Goal: Find specific page/section: Find specific page/section

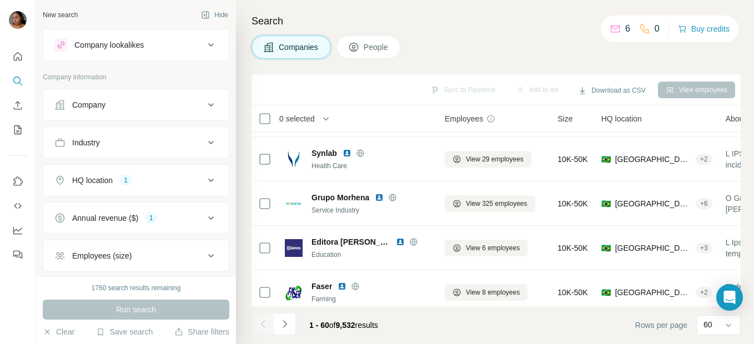
scroll to position [56, 0]
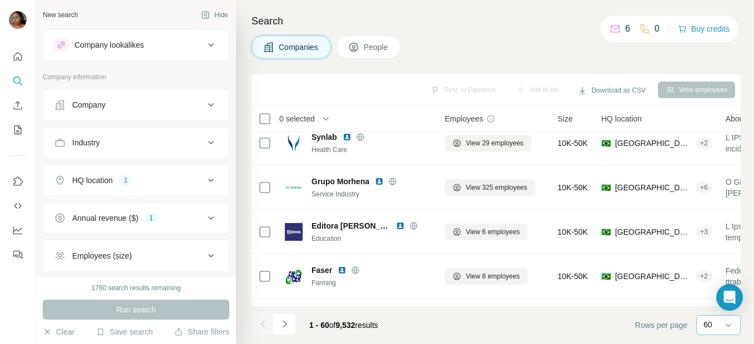
click at [713, 322] on p "60" at bounding box center [708, 324] width 9 height 11
click at [437, 342] on footer "1 - 60 of 9,532 results Rows per page 60" at bounding box center [496, 326] width 489 height 38
click at [284, 326] on icon "Navigate to next page" at bounding box center [284, 324] width 11 height 11
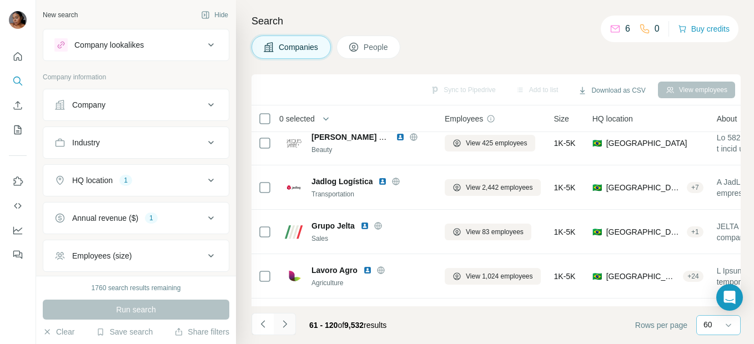
click at [284, 326] on icon "Navigate to next page" at bounding box center [284, 324] width 11 height 11
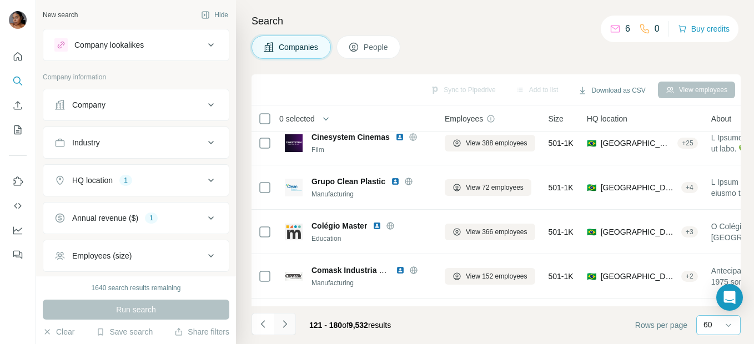
click at [284, 326] on icon "Navigate to next page" at bounding box center [284, 324] width 11 height 11
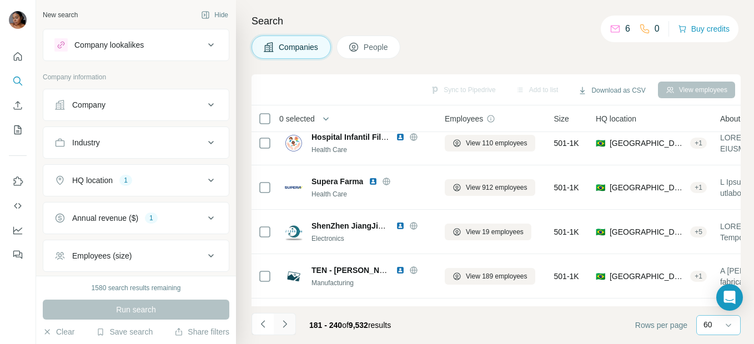
click at [284, 326] on icon "Navigate to next page" at bounding box center [284, 324] width 11 height 11
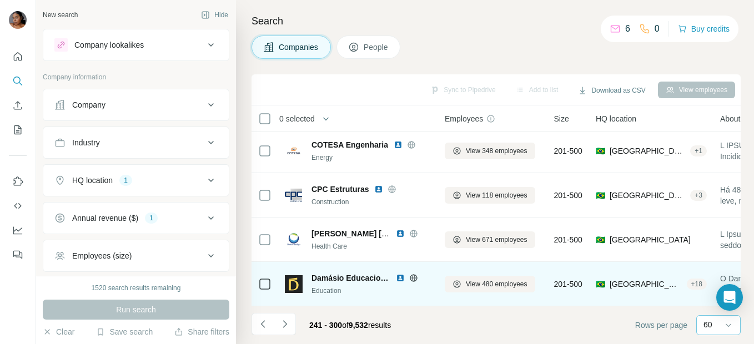
scroll to position [2442, 0]
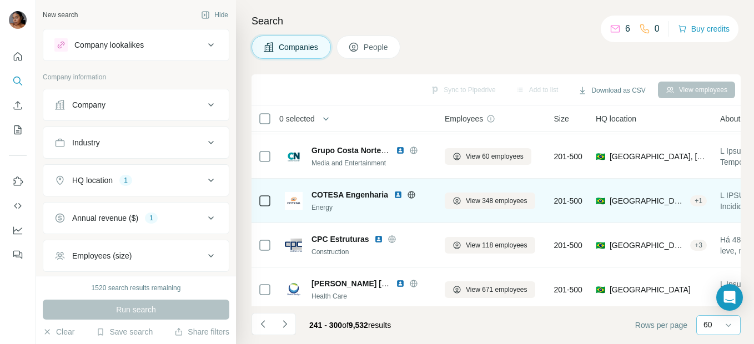
click at [396, 195] on img at bounding box center [398, 195] width 9 height 9
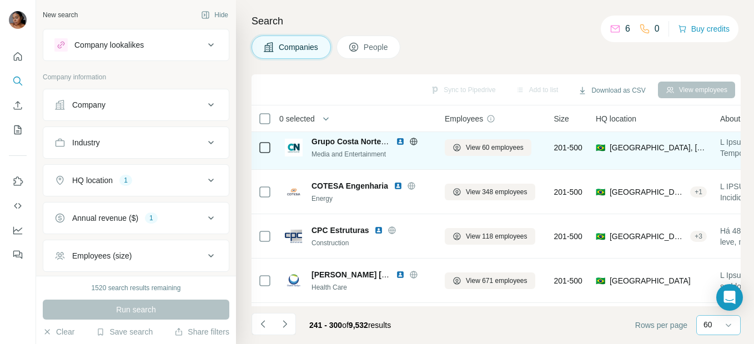
scroll to position [2453, 0]
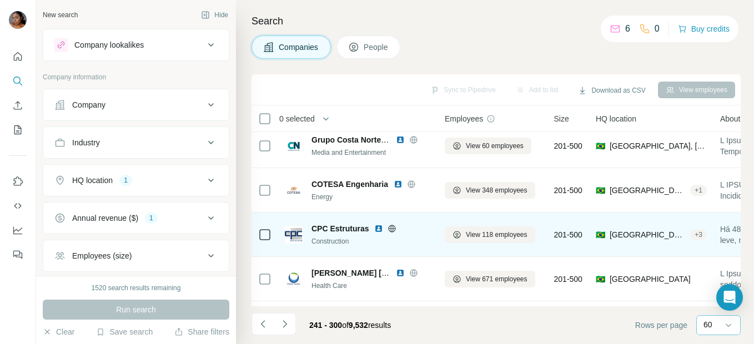
click at [380, 226] on img at bounding box center [378, 228] width 9 height 9
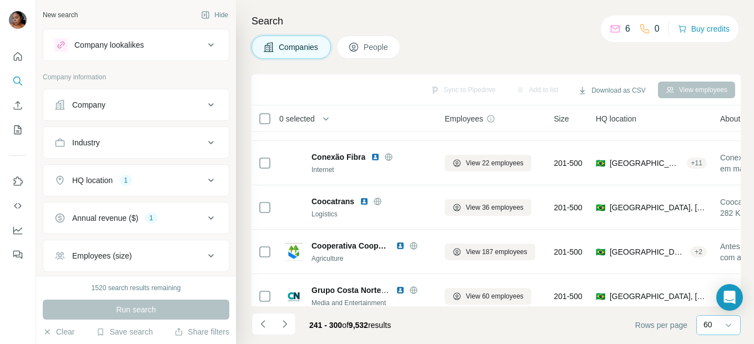
scroll to position [2275, 0]
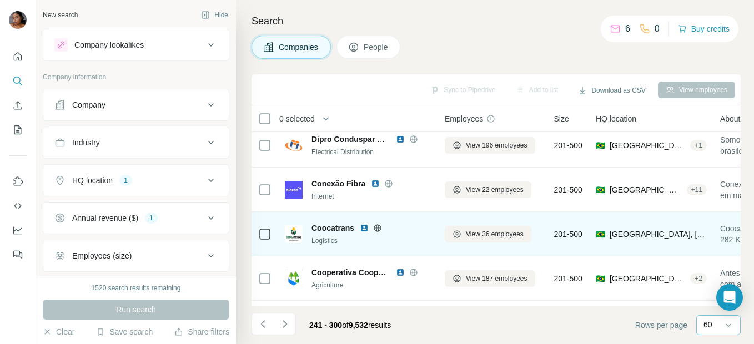
click at [365, 228] on img at bounding box center [364, 228] width 9 height 9
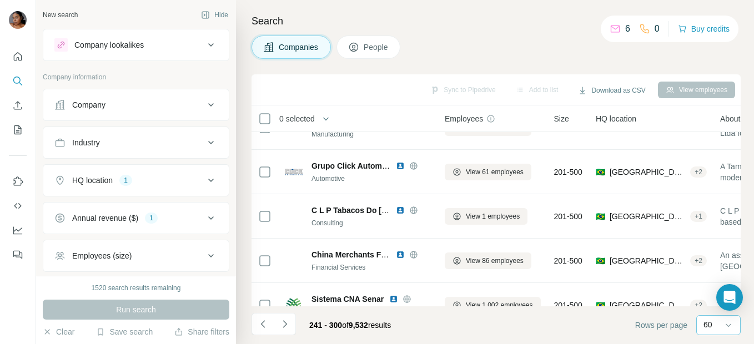
scroll to position [1886, 0]
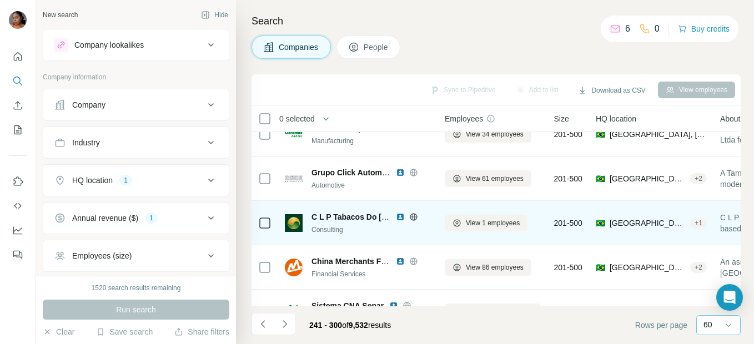
click at [403, 217] on img at bounding box center [400, 217] width 9 height 9
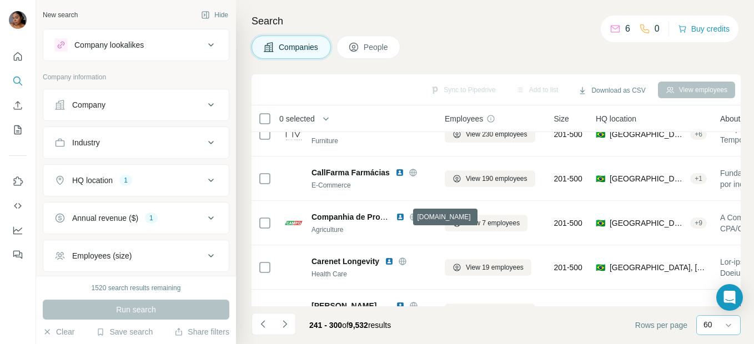
scroll to position [1164, 0]
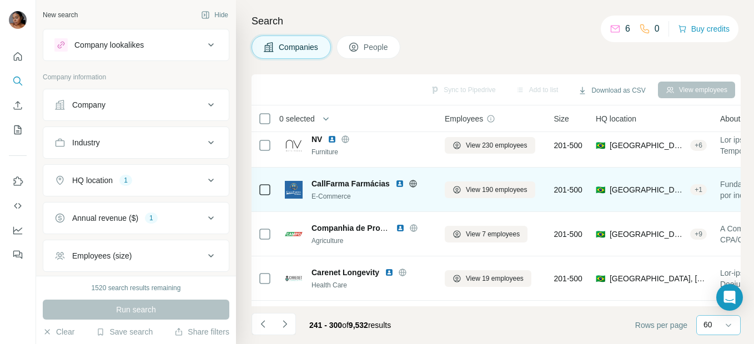
click at [401, 187] on img at bounding box center [400, 183] width 9 height 9
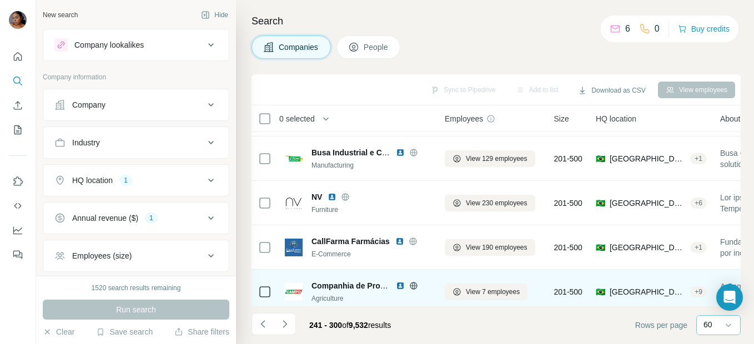
scroll to position [1098, 2]
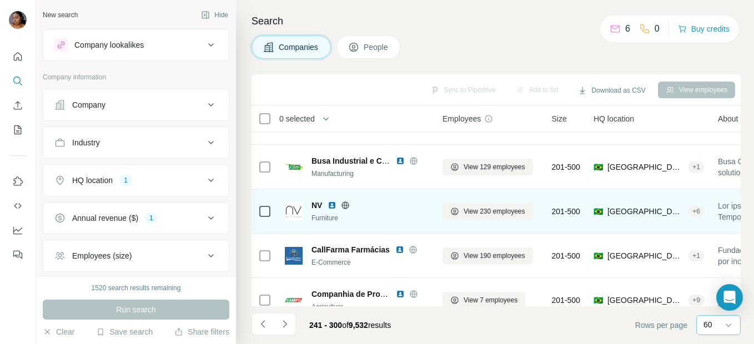
click at [332, 207] on img at bounding box center [332, 205] width 9 height 9
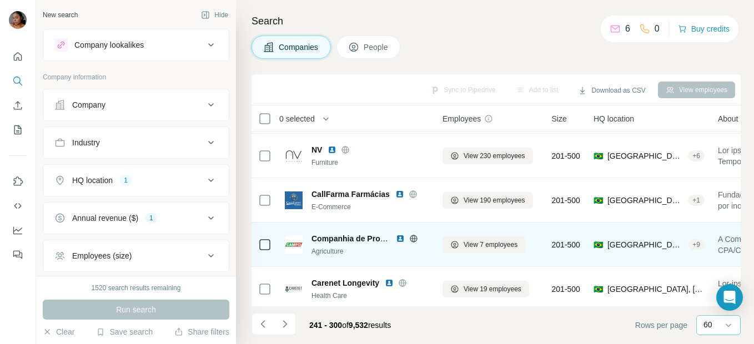
click at [402, 239] on img at bounding box center [400, 238] width 9 height 9
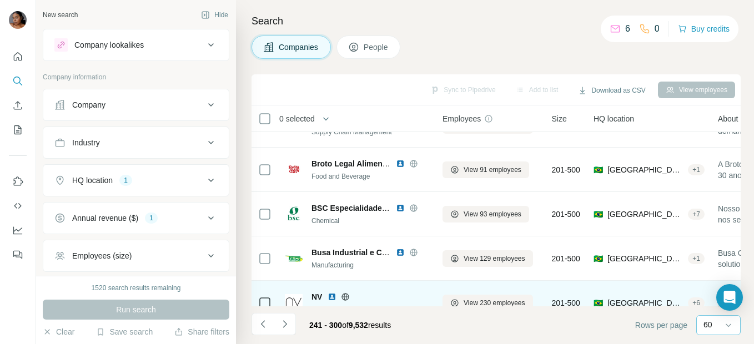
scroll to position [987, 2]
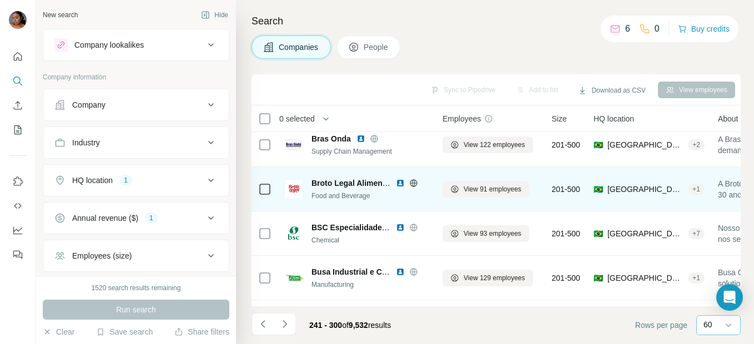
click at [398, 184] on img at bounding box center [400, 183] width 9 height 9
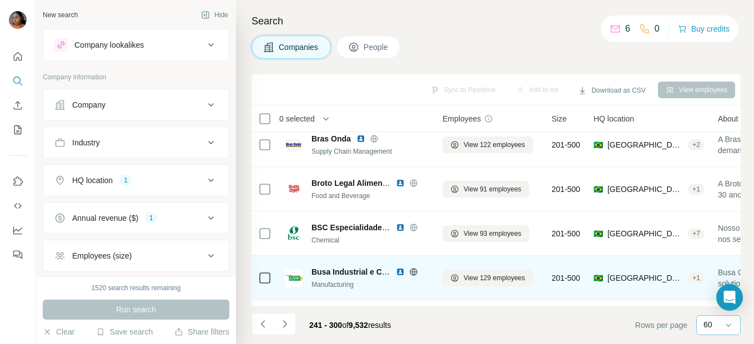
click at [401, 274] on img at bounding box center [400, 272] width 9 height 9
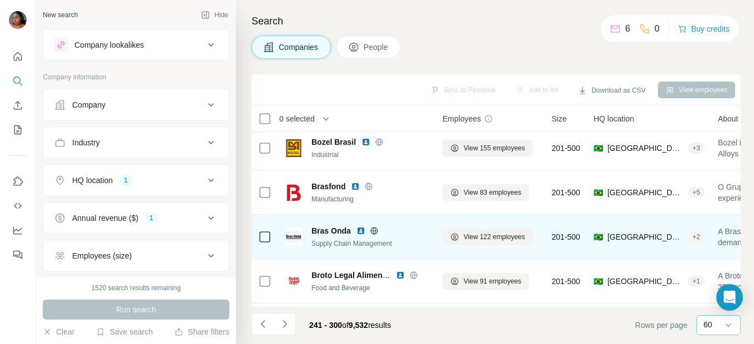
scroll to position [876, 2]
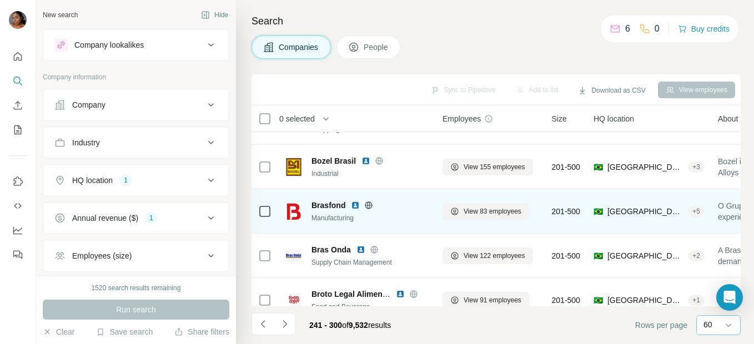
click at [356, 206] on img at bounding box center [355, 205] width 9 height 9
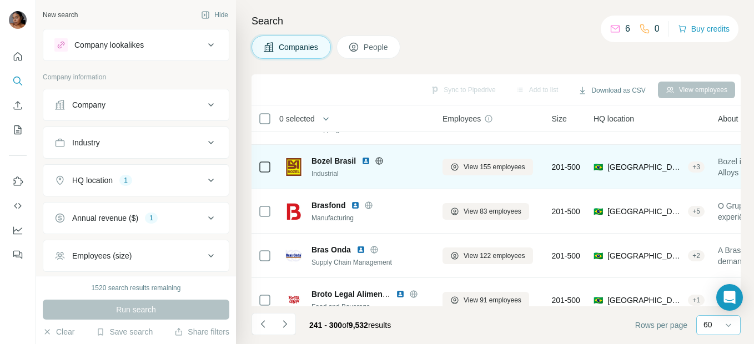
click at [362, 157] on img at bounding box center [366, 161] width 9 height 9
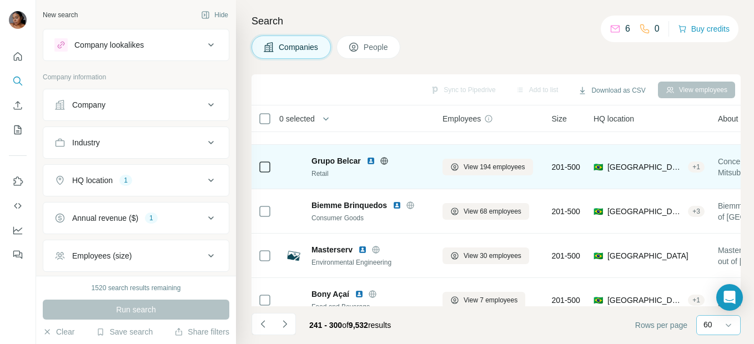
scroll to position [598, 2]
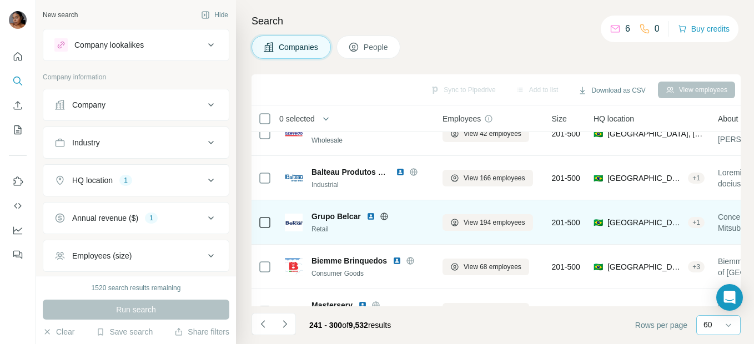
click at [373, 218] on img at bounding box center [371, 216] width 9 height 9
